Goal: Task Accomplishment & Management: Manage account settings

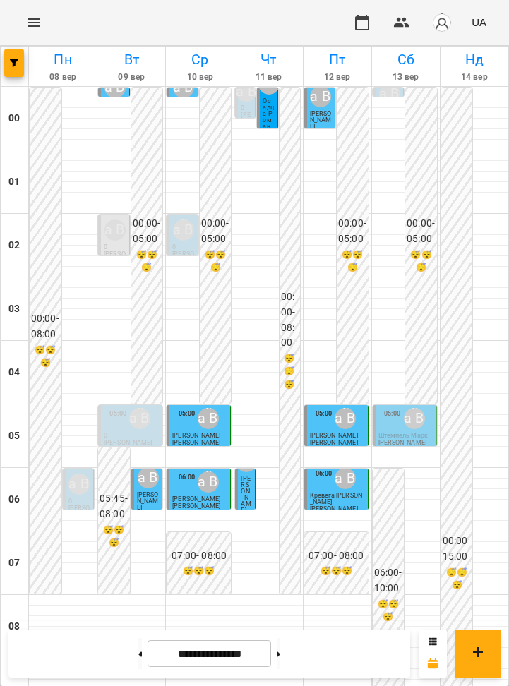
scroll to position [612, 0]
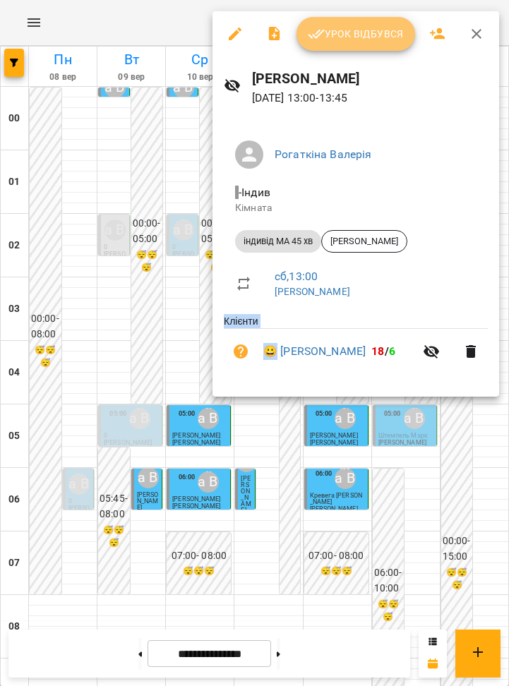
click at [322, 36] on icon "button" at bounding box center [316, 33] width 17 height 17
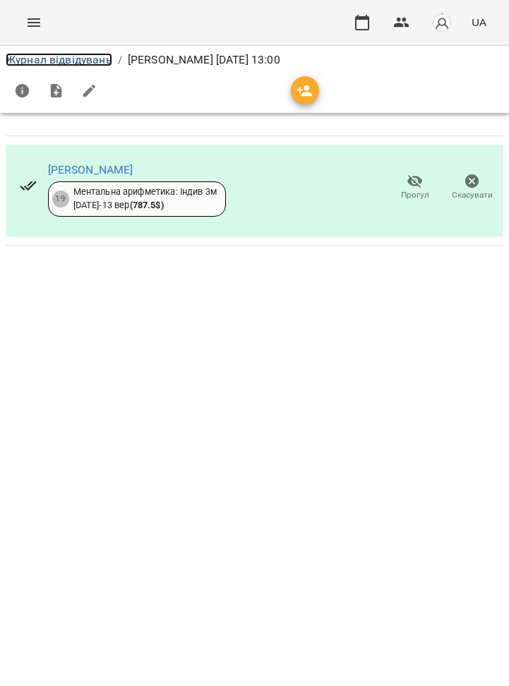
click at [63, 62] on link "Журнал відвідувань" at bounding box center [59, 59] width 107 height 13
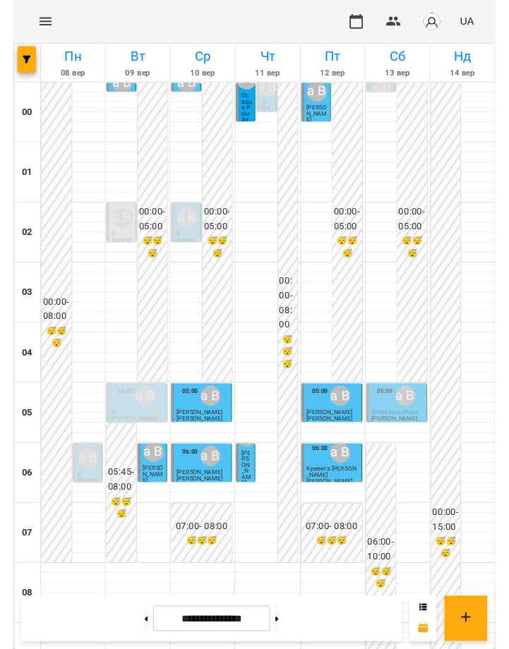
scroll to position [616, 0]
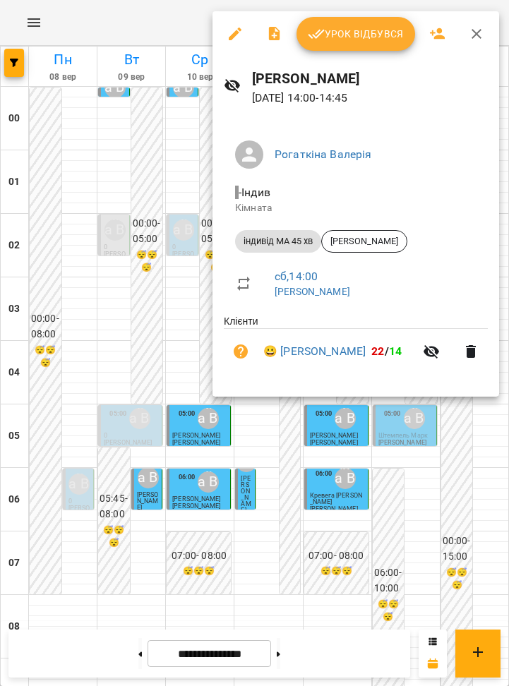
click at [341, 30] on span "Урок відбувся" at bounding box center [356, 33] width 96 height 17
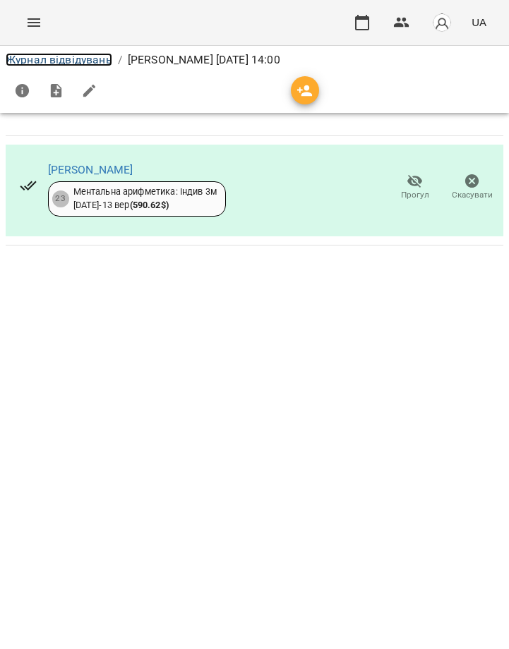
click at [94, 64] on link "Журнал відвідувань" at bounding box center [59, 59] width 107 height 13
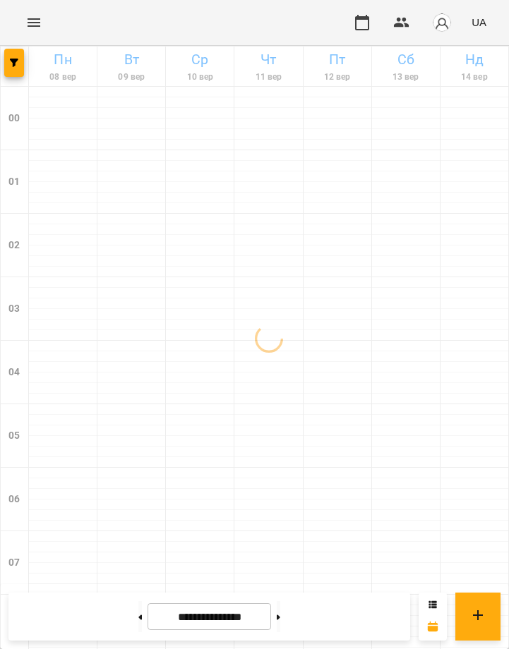
scroll to position [1025, 0]
